Goal: Task Accomplishment & Management: Manage account settings

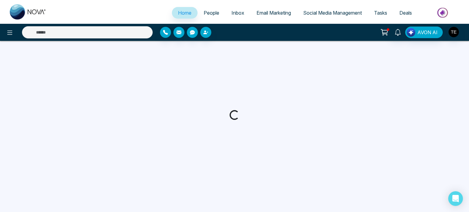
select select "*"
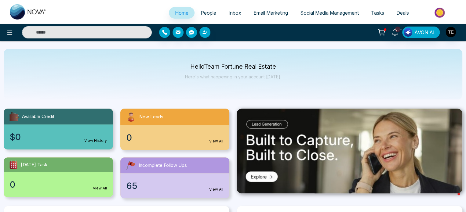
click at [208, 13] on span "People" at bounding box center [209, 13] width 16 height 6
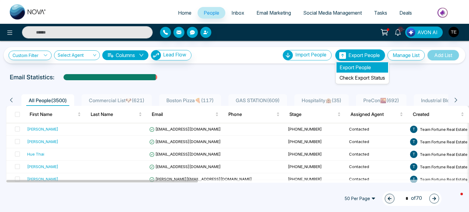
click at [353, 67] on li "Export People" at bounding box center [362, 67] width 52 height 10
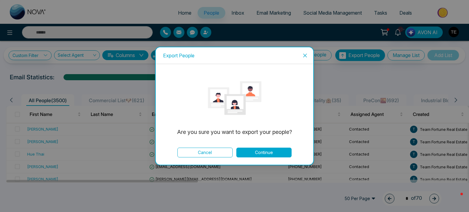
click at [264, 151] on button "Continue" at bounding box center [263, 153] width 55 height 10
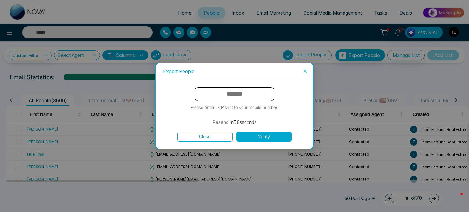
click at [303, 72] on icon "close" at bounding box center [305, 71] width 5 height 5
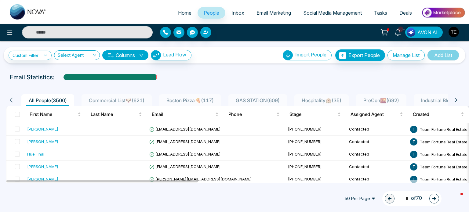
click at [264, 71] on div "Custom Filter Choose a filter Cancel Apply Select Agent Columns Lead Flow Impor…" at bounding box center [234, 112] width 469 height 142
click at [178, 12] on span "Home" at bounding box center [184, 13] width 13 height 6
select select "*"
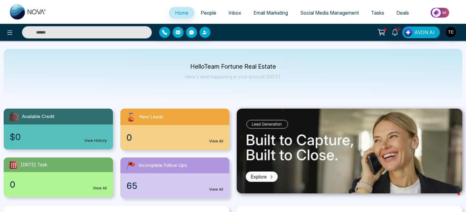
click at [204, 12] on span "People" at bounding box center [209, 13] width 16 height 6
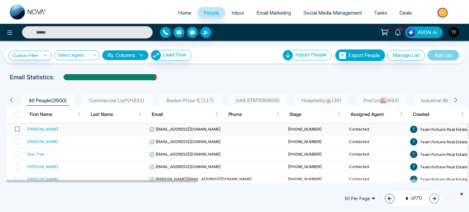
click at [19, 129] on span at bounding box center [17, 129] width 5 height 5
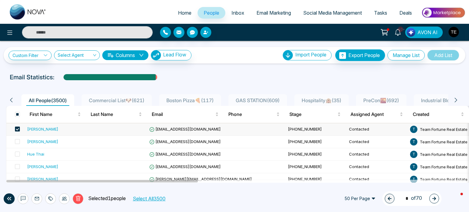
click at [19, 129] on span at bounding box center [17, 129] width 5 height 5
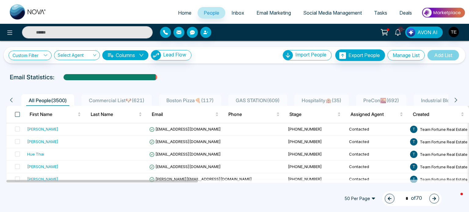
click at [17, 112] on span at bounding box center [17, 114] width 5 height 5
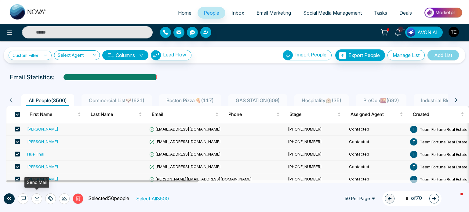
click at [37, 199] on icon at bounding box center [37, 198] width 5 height 5
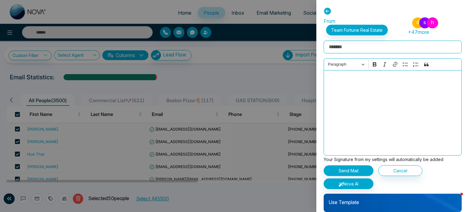
click at [328, 11] on icon at bounding box center [328, 11] width 8 height 8
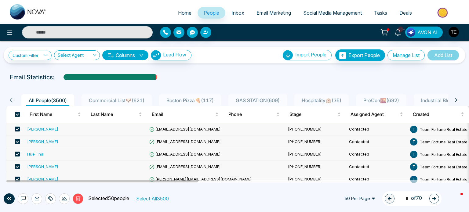
click at [276, 78] on div "Email Statistics:" at bounding box center [234, 77] width 449 height 9
click at [7, 196] on icon at bounding box center [8, 198] width 7 height 7
